Goal: Transaction & Acquisition: Purchase product/service

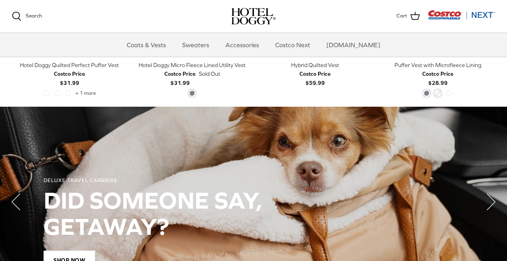
scroll to position [486, 0]
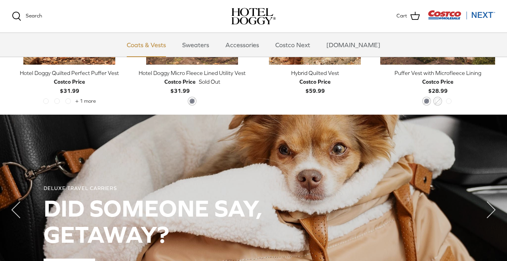
click at [155, 42] on link "Coats & Vests" at bounding box center [147, 45] width 54 height 24
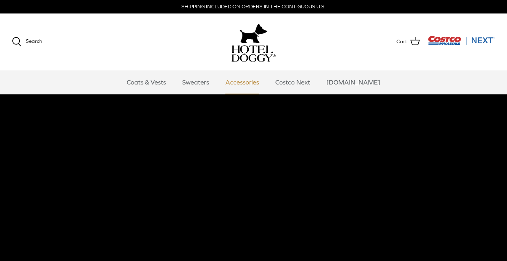
click at [255, 78] on link "Accessories" at bounding box center [242, 82] width 48 height 24
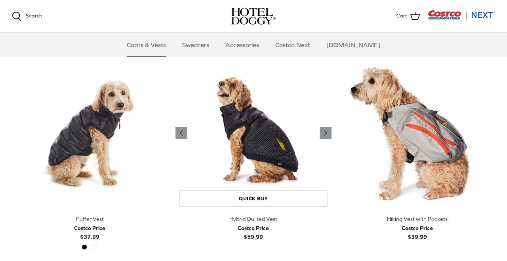
scroll to position [1261, 0]
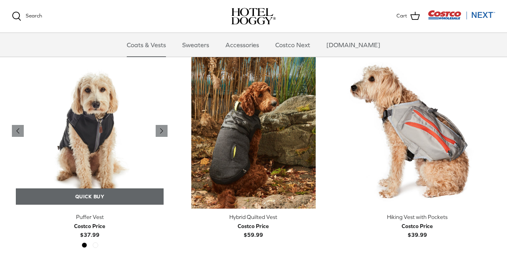
click at [94, 190] on link "Quick buy" at bounding box center [90, 196] width 148 height 16
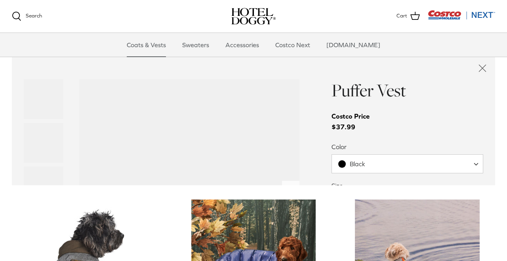
scroll to position [1468, 0]
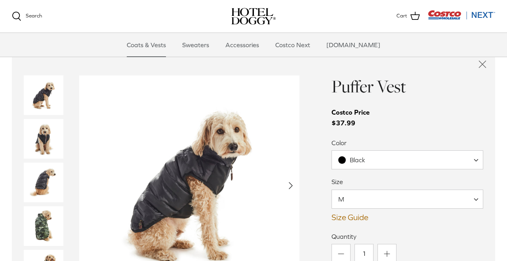
click at [52, 177] on img "Thumbnail Link" at bounding box center [44, 182] width 40 height 40
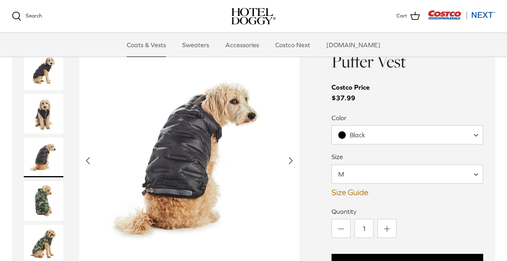
scroll to position [1494, 0]
click at [363, 187] on link "Size Guide" at bounding box center [408, 192] width 152 height 10
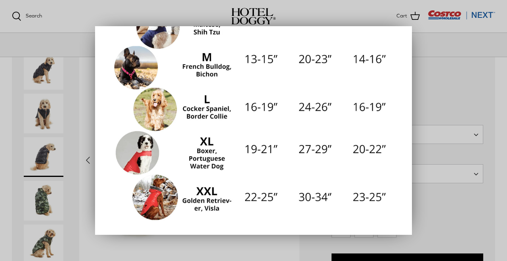
scroll to position [195, 0]
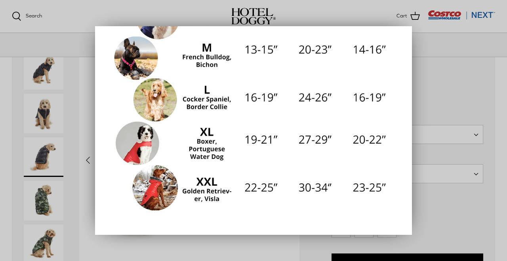
click at [70, 108] on div at bounding box center [253, 130] width 507 height 261
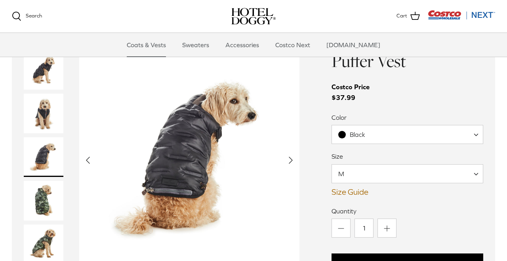
click at [40, 157] on img "Thumbnail Link" at bounding box center [44, 157] width 40 height 40
click at [51, 192] on img "Thumbnail Link" at bounding box center [44, 201] width 40 height 40
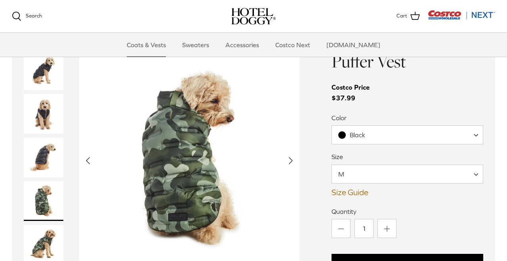
click at [47, 237] on img "Thumbnail Link" at bounding box center [44, 245] width 40 height 40
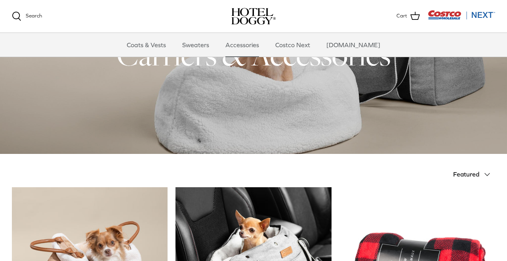
scroll to position [48, 0]
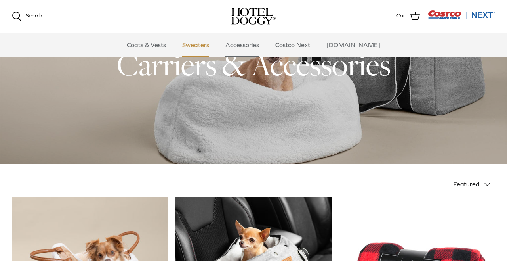
click at [208, 43] on link "Sweaters" at bounding box center [195, 45] width 41 height 24
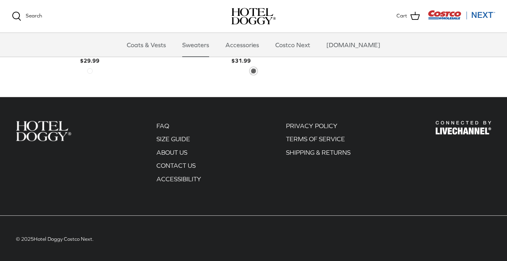
scroll to position [404, 0]
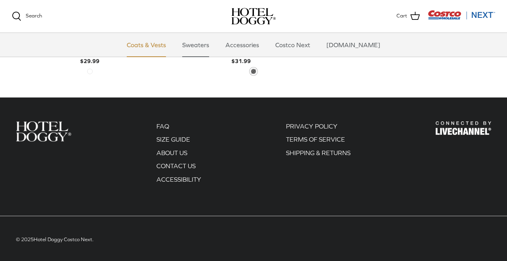
click at [151, 44] on link "Coats & Vests" at bounding box center [147, 45] width 54 height 24
